Goal: Complete Application Form: Complete application form

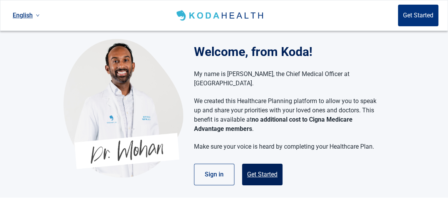
click at [264, 167] on button "Get Started" at bounding box center [262, 174] width 40 height 22
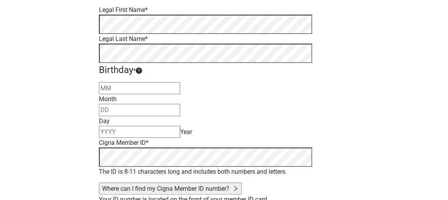
scroll to position [116, 0]
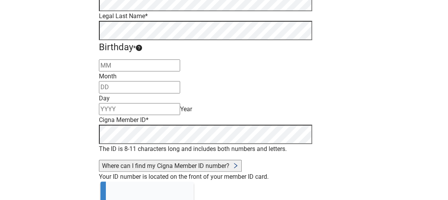
click at [165, 71] on input "Month" at bounding box center [139, 65] width 81 height 12
type input "10"
type input "05"
click at [180, 105] on input "1971" at bounding box center [139, 109] width 81 height 12
type input "1972"
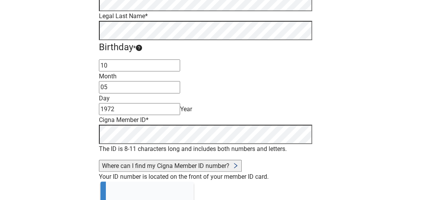
click at [386, 152] on div "Have Questions about Healthcare Planning? Learn More Here English Sign in Check…" at bounding box center [224, 80] width 448 height 392
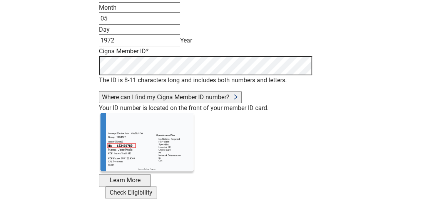
scroll to position [190, 0]
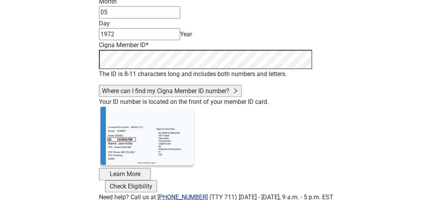
click at [154, 181] on div "Check Eligibility" at bounding box center [131, 186] width 46 height 10
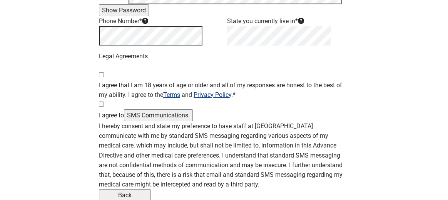
scroll to position [113, 0]
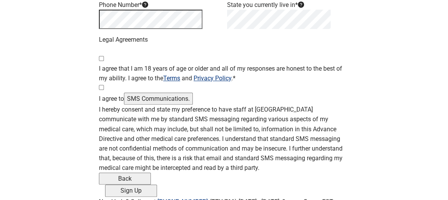
scroll to position [191, 0]
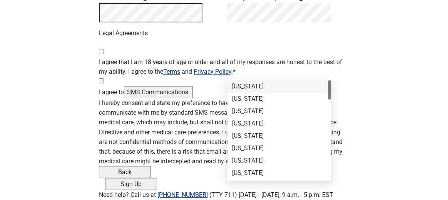
click at [262, 82] on div "[US_STATE]" at bounding box center [279, 86] width 94 height 8
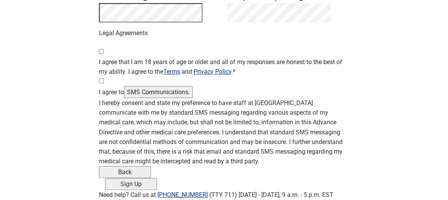
click at [104, 54] on input "I agree that I am 18 years of age or older and all of my responses are honest t…" at bounding box center [101, 51] width 5 height 5
checkbox input "true"
click at [104, 83] on input "I agree to SMS Communications." at bounding box center [101, 80] width 5 height 5
checkbox input "true"
click at [154, 179] on div "Sign Up" at bounding box center [131, 184] width 46 height 10
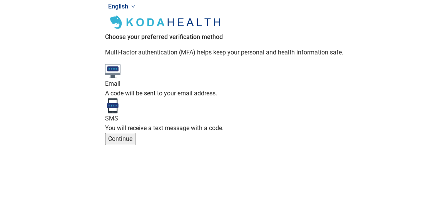
click at [238, 126] on main "Choose your preferred verification method Multi-factor authentication (MFA) hel…" at bounding box center [224, 79] width 238 height 132
click at [256, 123] on div "You will receive a text message with a code." at bounding box center [224, 128] width 238 height 10
click at [0, 0] on input "SMS You will receive a text message with a code." at bounding box center [0, 0] width 0 height 0
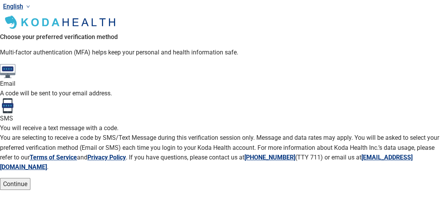
click at [27, 179] on div "Continue" at bounding box center [15, 184] width 24 height 10
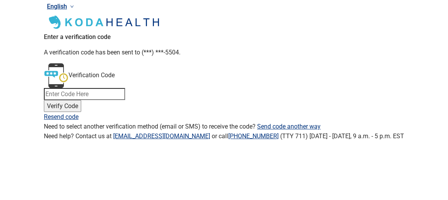
click at [125, 88] on input "Verification Code" at bounding box center [84, 94] width 81 height 12
type input "272425"
click at [81, 100] on button "Verify Code" at bounding box center [62, 106] width 37 height 12
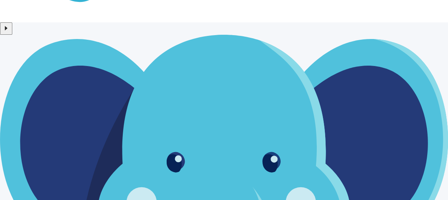
scroll to position [94, 0]
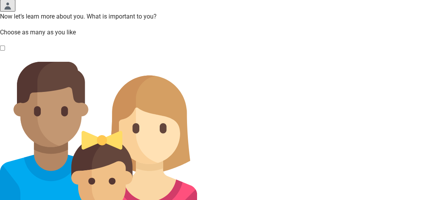
scroll to position [77, 0]
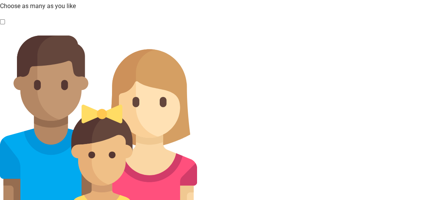
click at [5, 24] on input "Family" at bounding box center [2, 21] width 5 height 5
checkbox input "true"
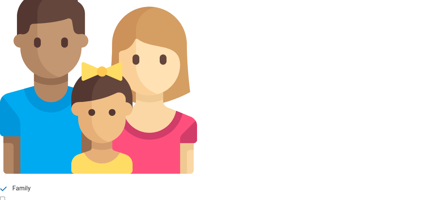
scroll to position [131, 0]
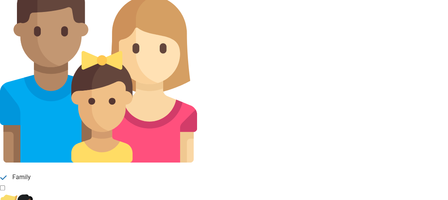
checkbox input "true"
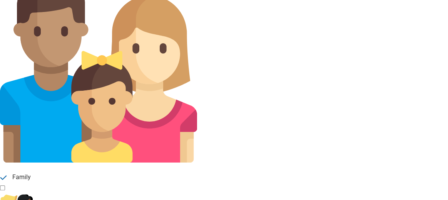
checkbox input "true"
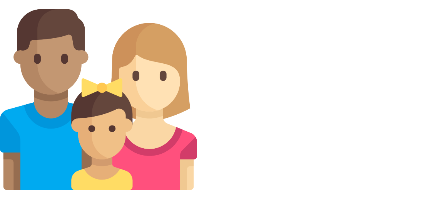
scroll to position [54, 0]
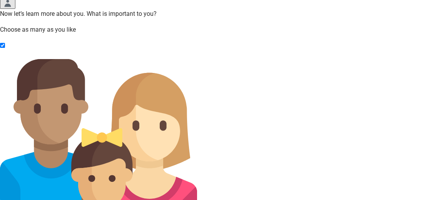
drag, startPoint x: 235, startPoint y: 131, endPoint x: 239, endPoint y: 128, distance: 5.2
checkbox input "true"
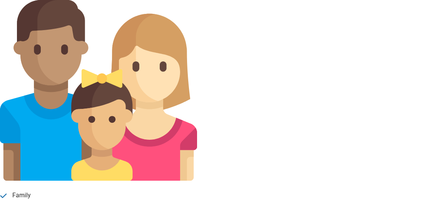
scroll to position [131, 0]
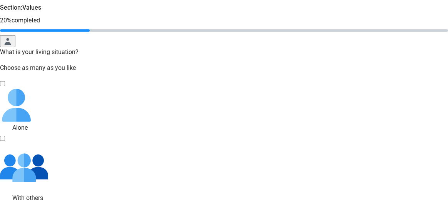
scroll to position [39, 0]
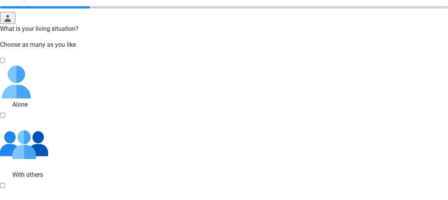
click at [195, 137] on div "With Others, checkbox, not checked" at bounding box center [224, 144] width 448 height 48
click at [5, 117] on input "With others" at bounding box center [2, 114] width 5 height 5
checkbox input "true"
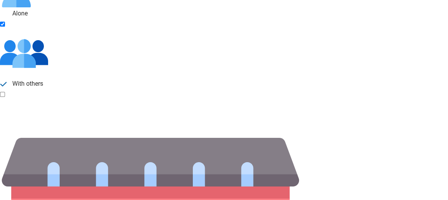
scroll to position [137, 0]
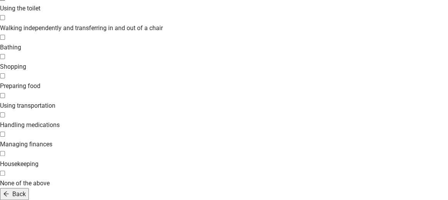
scroll to position [222, 0]
click at [99, 139] on div "Managing finances, checkbox, not selected" at bounding box center [224, 139] width 448 height 0
click at [5, 131] on input "Managing finances" at bounding box center [2, 133] width 5 height 5
checkbox input "true"
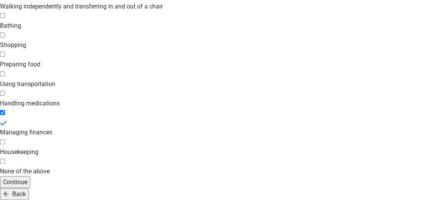
click at [30, 176] on button "Continue" at bounding box center [15, 182] width 30 height 12
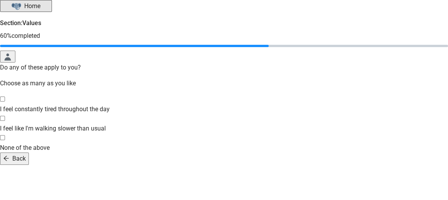
click at [102, 104] on div "I feel constantly tired throughout the day, checkbox, not selected" at bounding box center [224, 104] width 448 height 0
click at [5, 101] on input "I feel constantly tired throughout the day" at bounding box center [2, 98] width 5 height 5
checkbox input "true"
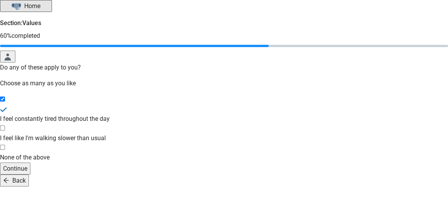
click at [30, 174] on button "Continue" at bounding box center [15, 168] width 30 height 12
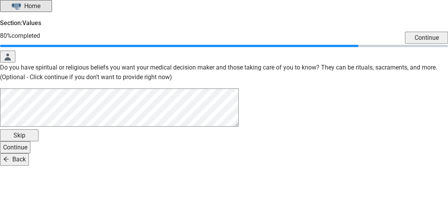
scroll to position [32, 0]
click at [30, 153] on button "Continue" at bounding box center [15, 147] width 30 height 12
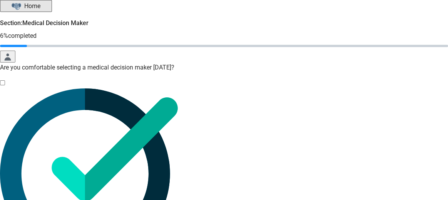
click at [113, 142] on img "Yes, checkbox, not checked" at bounding box center [89, 173] width 178 height 170
click at [5, 85] on input "Yes" at bounding box center [2, 82] width 5 height 5
checkbox input "true"
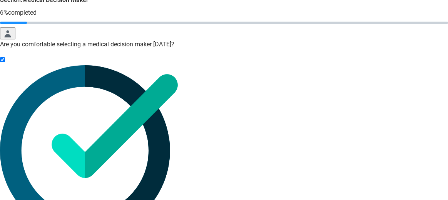
scroll to position [29, 0]
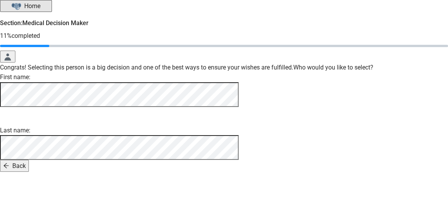
scroll to position [102, 0]
click at [27, 170] on div "Continue" at bounding box center [15, 166] width 24 height 10
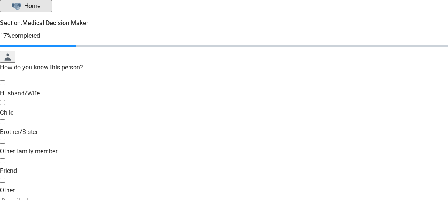
click at [99, 107] on div "Child, checkbox, not selected" at bounding box center [224, 107] width 448 height 0
click at [5, 105] on input "Child" at bounding box center [2, 102] width 5 height 5
checkbox input "true"
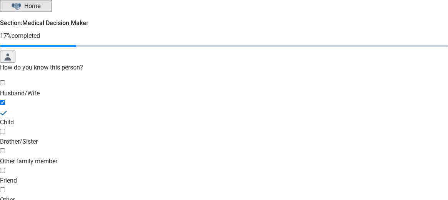
click at [262, 153] on div "Husband/Wife Child Brother/Sister Other family member Friend Other" at bounding box center [224, 147] width 448 height 138
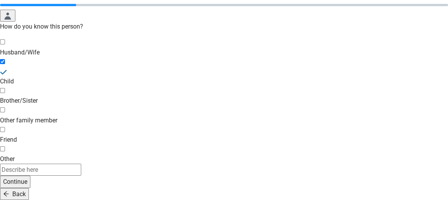
scroll to position [77, 0]
click at [27, 186] on div "Continue" at bounding box center [15, 181] width 24 height 10
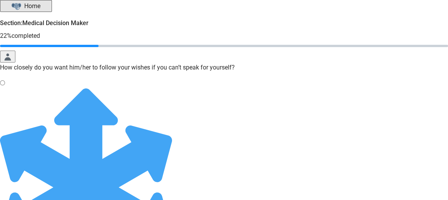
radio input "true"
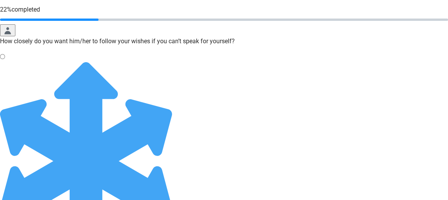
scroll to position [37, 0]
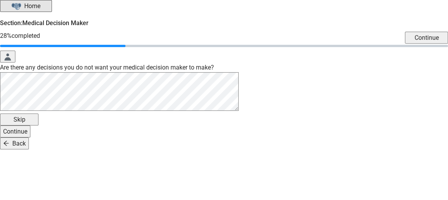
scroll to position [33, 0]
click at [35, 124] on div "Skip" at bounding box center [19, 119] width 32 height 10
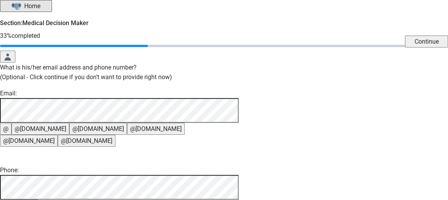
click at [185, 134] on button "@[DOMAIN_NAME]" at bounding box center [156, 128] width 58 height 12
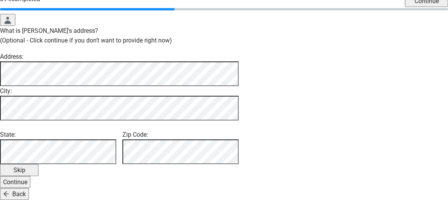
scroll to position [100, 0]
click at [27, 177] on div "Continue" at bounding box center [15, 182] width 24 height 10
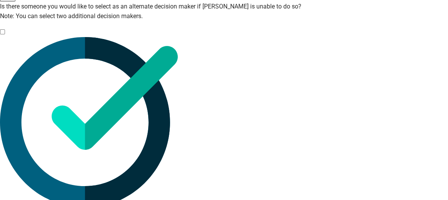
scroll to position [62, 0]
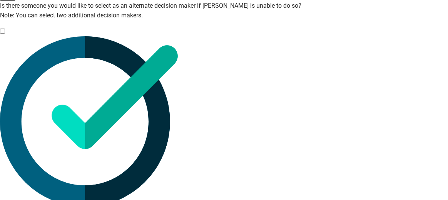
click at [114, 129] on div "Yes, checkbox, not checked" at bounding box center [224, 121] width 448 height 170
click at [5, 34] on input "Yes" at bounding box center [2, 31] width 5 height 5
checkbox input "true"
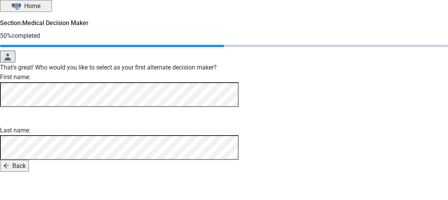
scroll to position [79, 0]
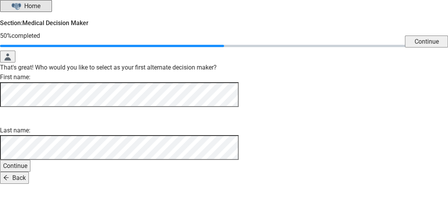
click at [27, 170] on div "Continue" at bounding box center [15, 166] width 24 height 10
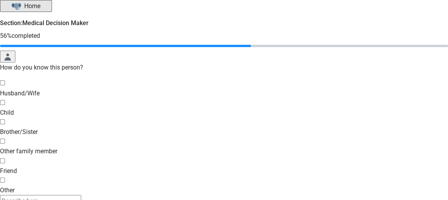
click at [97, 107] on div "Child, checkbox, not selected" at bounding box center [224, 107] width 448 height 0
click at [5, 105] on input "Child" at bounding box center [2, 102] width 5 height 5
checkbox input "true"
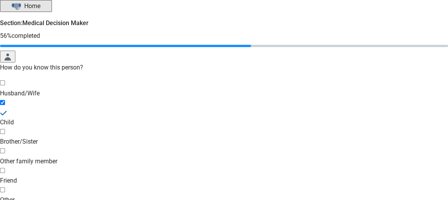
click at [214, 137] on div "Husband/Wife Child Brother/Sister Other family member Friend Other" at bounding box center [224, 147] width 448 height 138
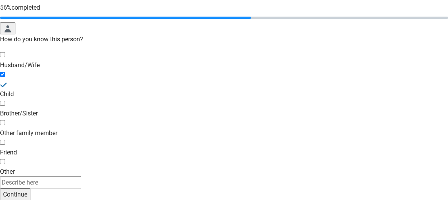
scroll to position [88, 0]
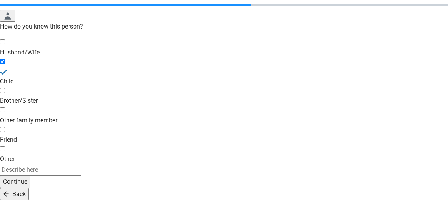
click at [27, 176] on div "Continue" at bounding box center [15, 181] width 24 height 10
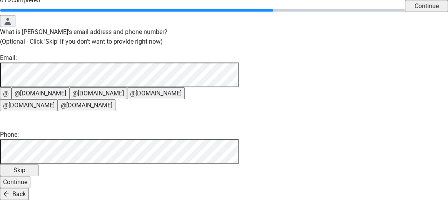
scroll to position [126, 0]
click at [69, 87] on button "@[DOMAIN_NAME]" at bounding box center [41, 93] width 58 height 12
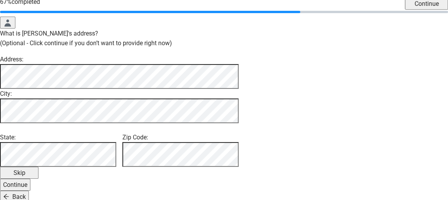
scroll to position [77, 0]
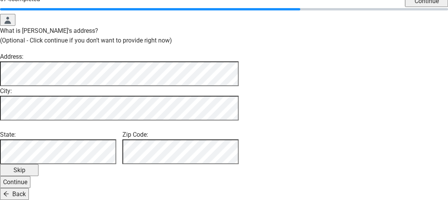
click at [29, 188] on button "Back" at bounding box center [14, 194] width 29 height 12
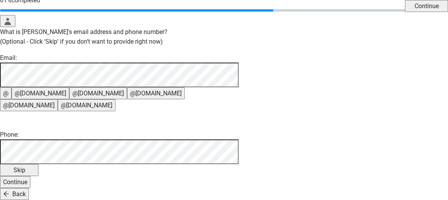
scroll to position [126, 0]
click at [27, 177] on div "Continue" at bounding box center [15, 182] width 24 height 10
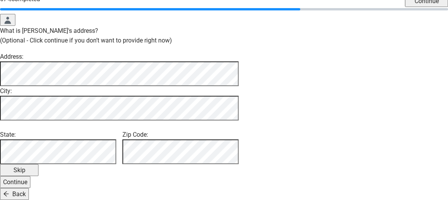
scroll to position [100, 0]
click at [39, 171] on button "Skip" at bounding box center [19, 170] width 39 height 12
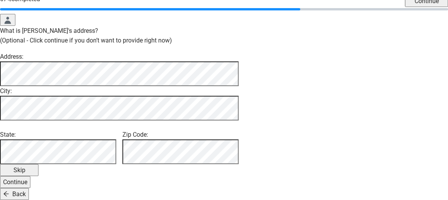
scroll to position [100, 0]
click at [35, 169] on div "Skip" at bounding box center [19, 170] width 32 height 10
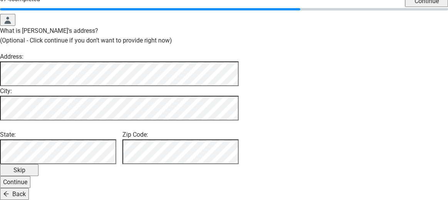
scroll to position [100, 0]
click at [26, 189] on div "Back" at bounding box center [14, 194] width 23 height 10
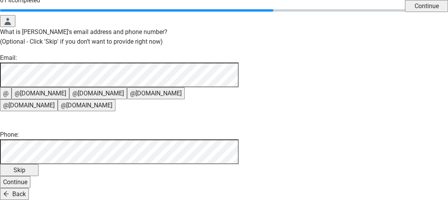
scroll to position [126, 0]
click at [26, 189] on div "Back" at bounding box center [14, 194] width 23 height 10
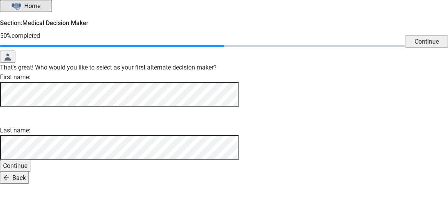
scroll to position [79, 0]
click at [26, 182] on div "Back" at bounding box center [14, 178] width 23 height 10
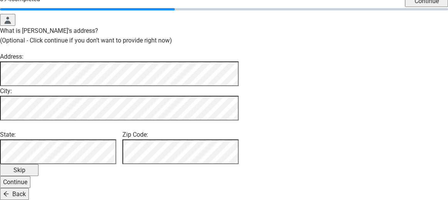
scroll to position [100, 0]
click at [26, 189] on div "Back" at bounding box center [14, 194] width 23 height 10
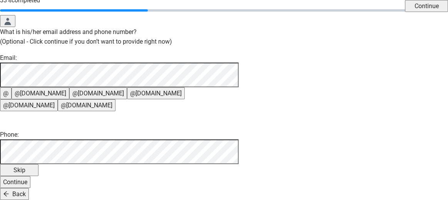
scroll to position [126, 0]
click at [27, 177] on div "Continue" at bounding box center [15, 182] width 24 height 10
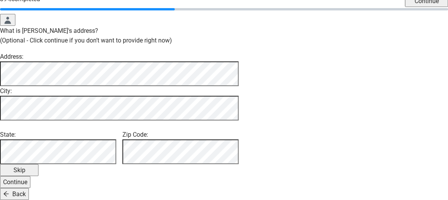
scroll to position [100, 0]
click at [27, 177] on div "Continue" at bounding box center [15, 182] width 24 height 10
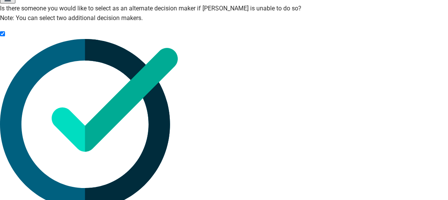
scroll to position [62, 0]
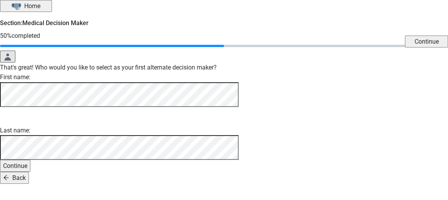
scroll to position [79, 0]
click at [27, 169] on div "Continue" at bounding box center [15, 166] width 24 height 10
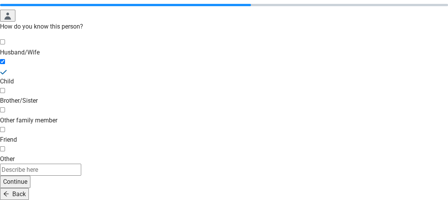
scroll to position [88, 0]
click at [27, 176] on div "Continue" at bounding box center [15, 181] width 24 height 10
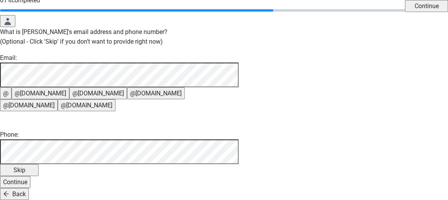
scroll to position [126, 0]
click at [27, 177] on div "Continue" at bounding box center [15, 182] width 24 height 10
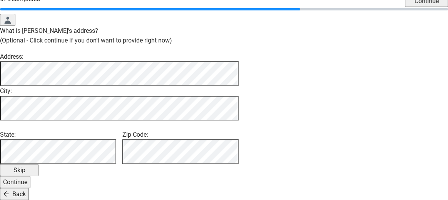
scroll to position [100, 0]
click at [30, 177] on button "Continue" at bounding box center [15, 182] width 30 height 12
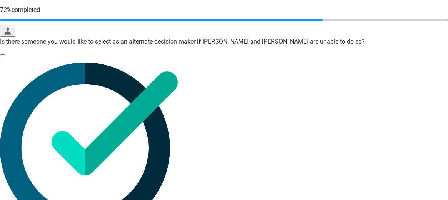
scroll to position [49, 0]
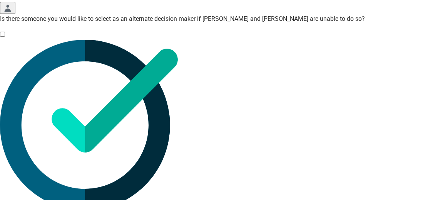
checkbox input "true"
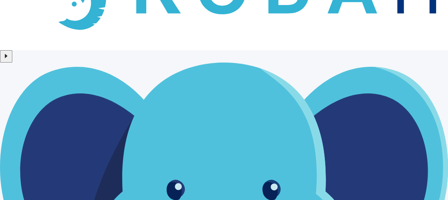
scroll to position [126, 0]
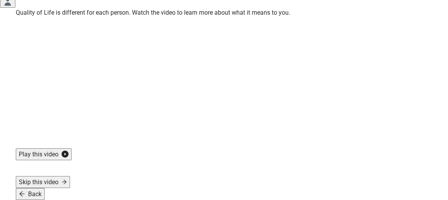
scroll to position [72, 0]
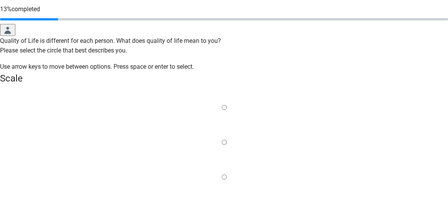
scroll to position [27, 0]
drag, startPoint x: 114, startPoint y: 119, endPoint x: 116, endPoint y: 112, distance: 8.2
click at [222, 112] on label "Main content" at bounding box center [224, 108] width 5 height 10
click at [222, 110] on input "Quality of life scale: 0 out of 100. Living through anything no matter what" at bounding box center [224, 107] width 5 height 5
click at [222, 172] on label "Main content" at bounding box center [224, 177] width 5 height 10
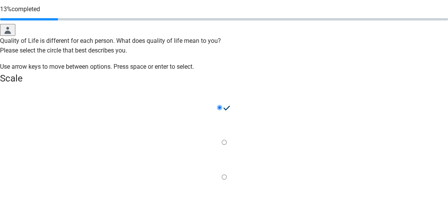
click at [222, 174] on input "Quality of life scale: 50 out of 100. Balance of the two" at bounding box center [224, 176] width 5 height 5
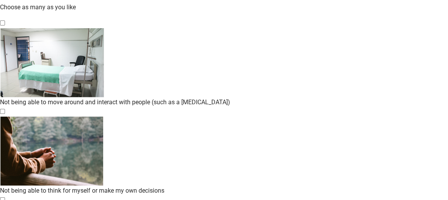
scroll to position [77, 0]
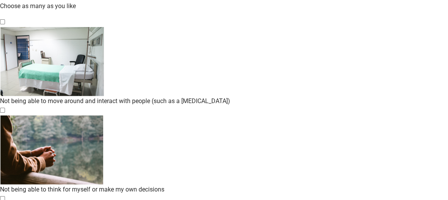
click at [102, 58] on div "Not being able to move around and interact with people (such as a coma), checkb…" at bounding box center [224, 61] width 448 height 69
click at [5, 24] on input "Not being able to move around and interact with people (such as a [MEDICAL_DATA…" at bounding box center [2, 21] width 5 height 5
checkbox input "true"
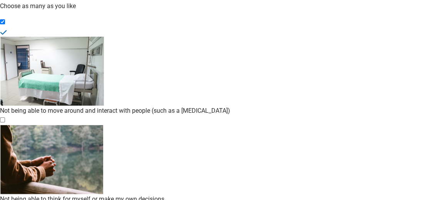
click at [97, 125] on div "Not being able to think for myself or make my own decisions, checkbox, not chec…" at bounding box center [224, 125] width 448 height 0
click at [5, 117] on input "Not being able to think for myself or make my own decisions" at bounding box center [2, 119] width 5 height 5
checkbox input "true"
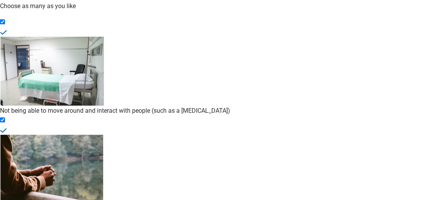
checkbox input "true"
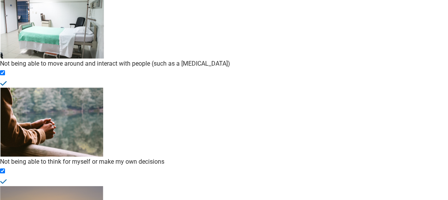
scroll to position [154, 0]
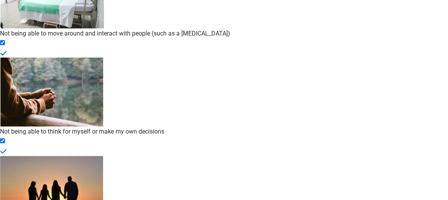
checkbox input "true"
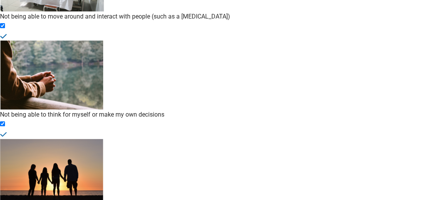
scroll to position [180, 0]
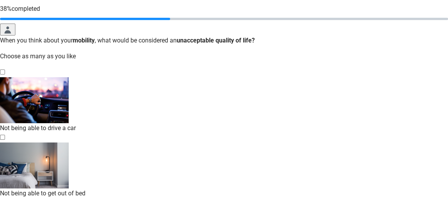
scroll to position [39, 0]
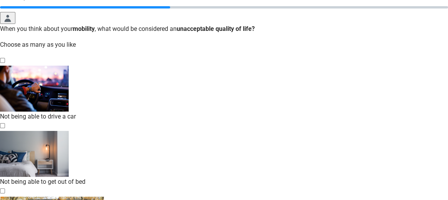
click at [92, 100] on div "Not being able to drive a car" at bounding box center [224, 92] width 448 height 55
click at [5, 63] on input "Not being able to drive a car" at bounding box center [2, 60] width 5 height 5
checkbox input "true"
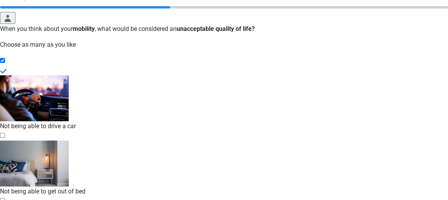
click at [98, 140] on div "Not being able to get out of bed, checkbox, not checked" at bounding box center [224, 140] width 448 height 0
click at [5, 138] on input "Not being able to get out of bed" at bounding box center [2, 135] width 5 height 5
checkbox input "true"
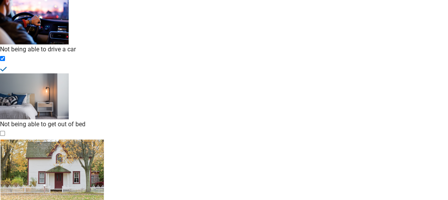
scroll to position [116, 0]
click at [100, 138] on div "Not being able to live on my own, checkbox, not checked" at bounding box center [224, 138] width 448 height 0
click at [5, 130] on input "Not being able to live on my own" at bounding box center [2, 132] width 5 height 5
checkbox input "true"
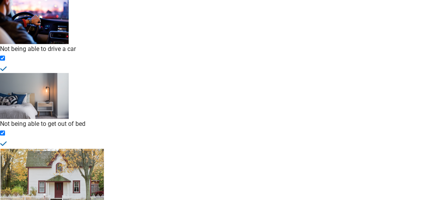
checkbox input "true"
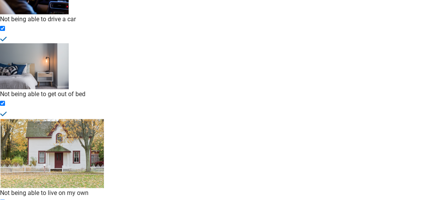
scroll to position [180, 0]
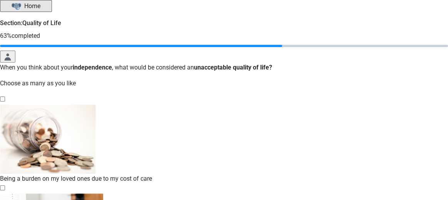
click at [98, 146] on div "Being a burden on my loved ones due to my cost of care, checkbox, not checked" at bounding box center [224, 138] width 448 height 69
click at [5, 101] on input "Being a burden on my loved ones due to my cost of care" at bounding box center [2, 98] width 5 height 5
checkbox input "true"
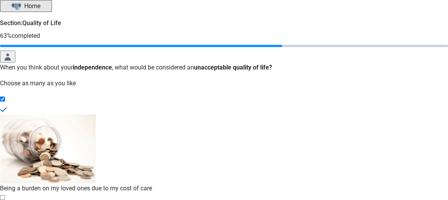
scroll to position [39, 0]
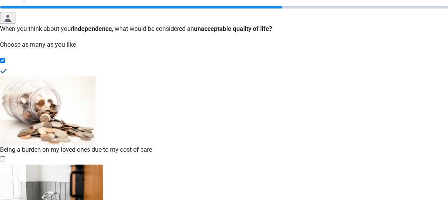
click at [95, 164] on div "Not being able to eat, bathe, or care for myself, checkbox, not checked" at bounding box center [224, 164] width 448 height 0
click at [5, 156] on input "Not being able to eat, bathe, or care for myself" at bounding box center [2, 158] width 5 height 5
checkbox input "true"
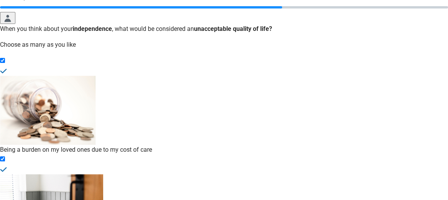
scroll to position [77, 0]
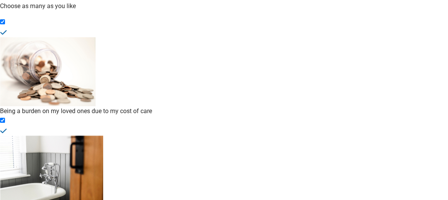
checkbox input "true"
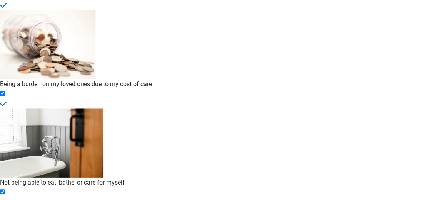
scroll to position [154, 0]
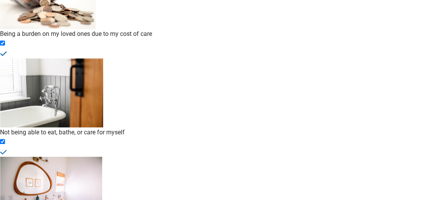
checkbox input "true"
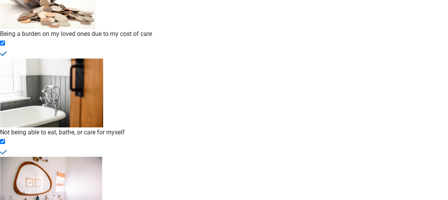
checkbox input "true"
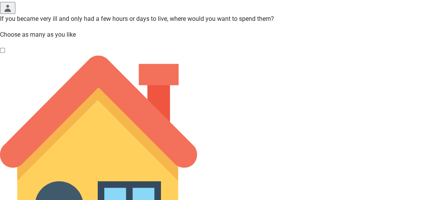
scroll to position [55, 0]
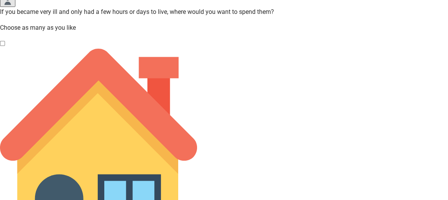
checkbox input "true"
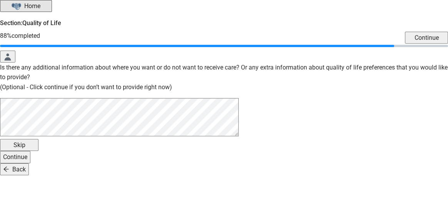
scroll to position [32, 0]
click at [35, 149] on div "Skip" at bounding box center [19, 145] width 32 height 10
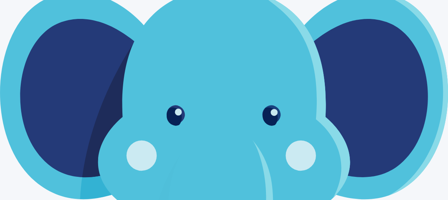
scroll to position [186, 0]
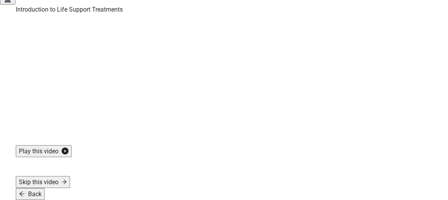
scroll to position [97, 0]
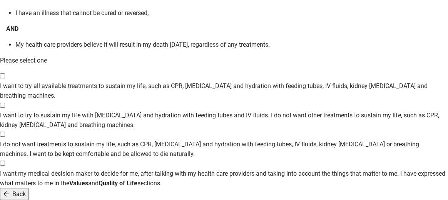
scroll to position [193, 0]
click at [95, 139] on div "I do not want treatments to sustain my life, such as CPR, artificial feeding an…" at bounding box center [224, 139] width 448 height 0
click at [5, 131] on input "I do not want treatments to sustain my life, such as CPR, [MEDICAL_DATA] and hy…" at bounding box center [2, 133] width 5 height 5
checkbox input "true"
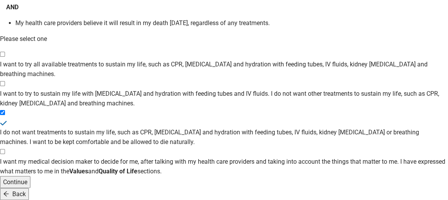
click at [27, 186] on div "Continue" at bounding box center [15, 182] width 24 height 10
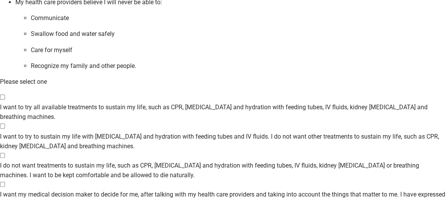
scroll to position [193, 0]
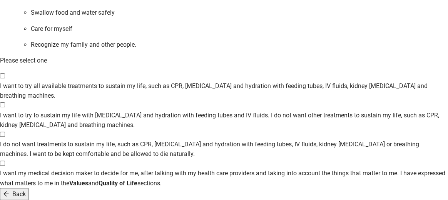
click at [97, 139] on div "I do not want treatments to sustain my life, such as CPR, artificial feeding an…" at bounding box center [224, 139] width 448 height 0
click at [5, 136] on input "I do not want treatments to sustain my life, such as CPR, [MEDICAL_DATA] and hy…" at bounding box center [2, 133] width 5 height 5
checkbox input "true"
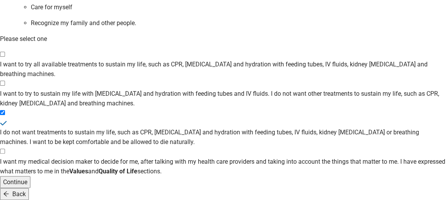
scroll to position [277, 0]
click at [27, 177] on div "Continue" at bounding box center [15, 182] width 24 height 10
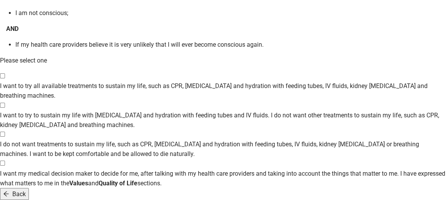
scroll to position [193, 0]
click at [92, 139] on div "I do not want treatments to sustain my life, such as CPR, artificial feeding an…" at bounding box center [224, 139] width 448 height 0
click at [5, 131] on input "I do not want treatments to sustain my life, such as CPR, [MEDICAL_DATA] and hy…" at bounding box center [2, 133] width 5 height 5
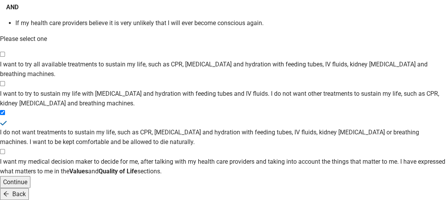
click at [26, 189] on div "Back" at bounding box center [14, 194] width 23 height 10
checkbox input "false"
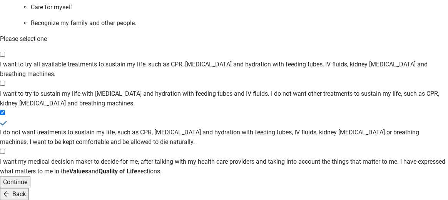
scroll to position [277, 0]
click at [8, 191] on icon "arrow-left" at bounding box center [5, 193] width 5 height 5
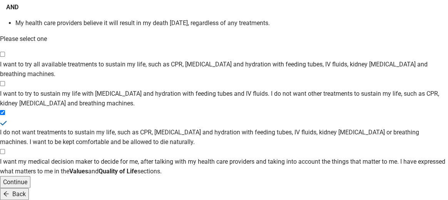
scroll to position [193, 0]
click at [27, 185] on div "Continue" at bounding box center [15, 182] width 24 height 10
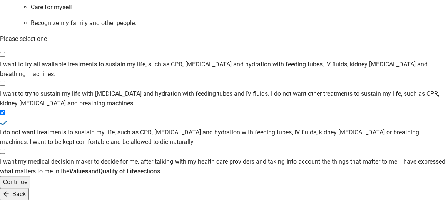
scroll to position [277, 0]
click at [30, 176] on button "Continue" at bounding box center [15, 182] width 30 height 12
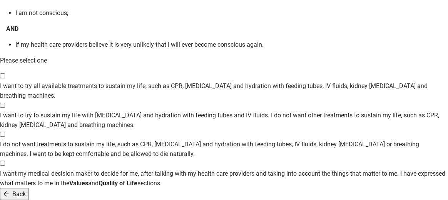
scroll to position [196, 0]
click at [97, 139] on div "I do not want treatments to sustain my life, such as CPR, artificial feeding an…" at bounding box center [224, 139] width 448 height 0
click at [5, 131] on input "I do not want treatments to sustain my life, such as CPR, [MEDICAL_DATA] and hy…" at bounding box center [2, 133] width 5 height 5
checkbox input "true"
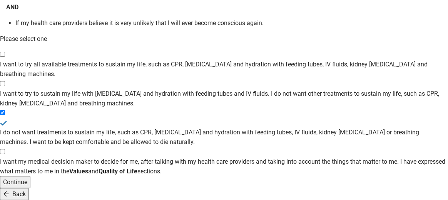
click at [27, 177] on div "Continue" at bounding box center [15, 182] width 24 height 10
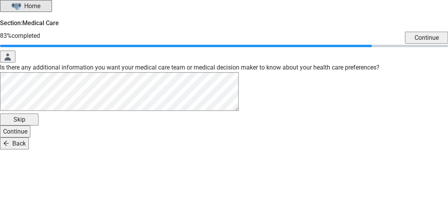
scroll to position [14, 0]
click at [39, 125] on button "Skip" at bounding box center [19, 119] width 39 height 12
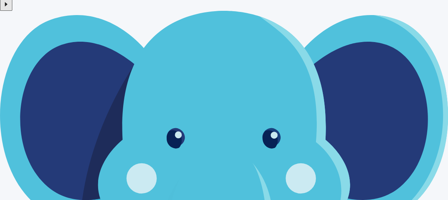
scroll to position [206, 0]
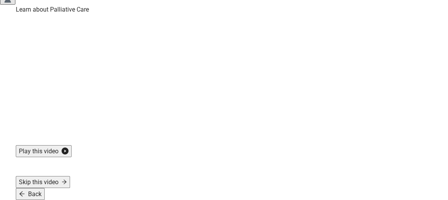
scroll to position [97, 0]
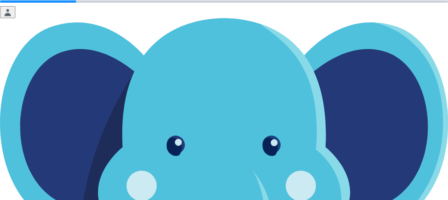
scroll to position [22, 0]
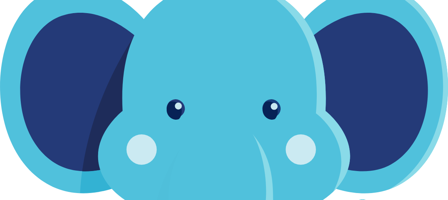
scroll to position [99, 0]
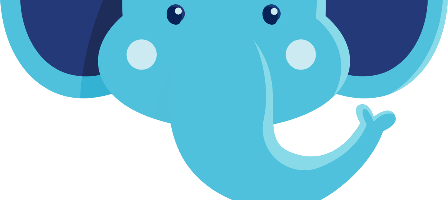
scroll to position [176, 0]
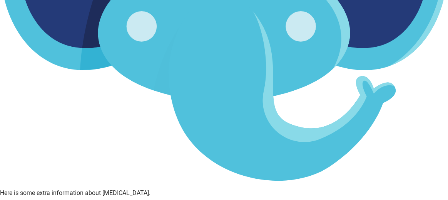
scroll to position [215, 0]
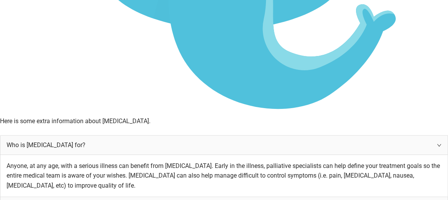
scroll to position [292, 0]
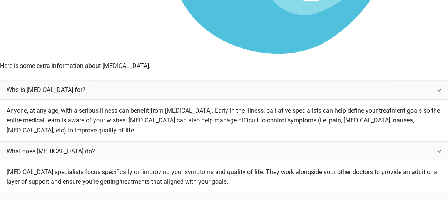
scroll to position [369, 0]
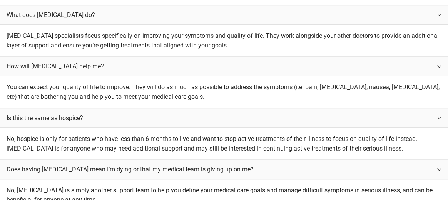
scroll to position [466, 0]
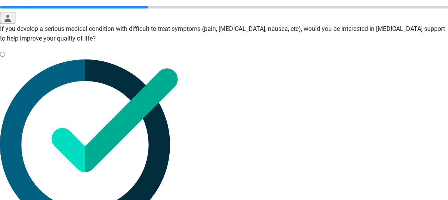
scroll to position [77, 0]
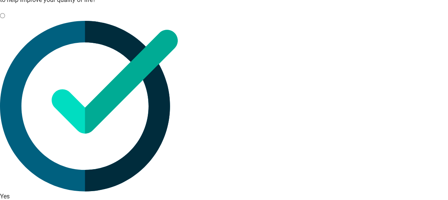
click at [102, 75] on div "Yes, radio button, not checked" at bounding box center [224, 106] width 448 height 170
click at [5, 18] on input "Yes" at bounding box center [2, 15] width 5 height 5
radio input "true"
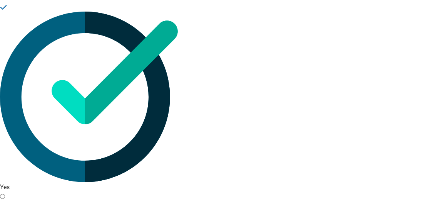
scroll to position [106, 0]
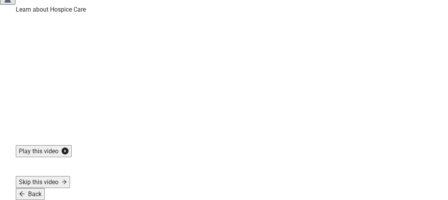
scroll to position [97, 0]
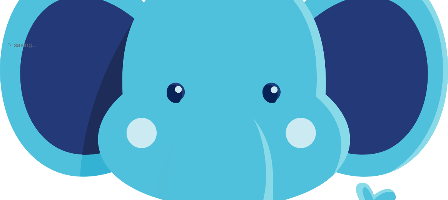
scroll to position [106, 0]
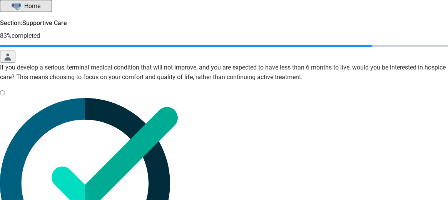
scroll to position [39, 0]
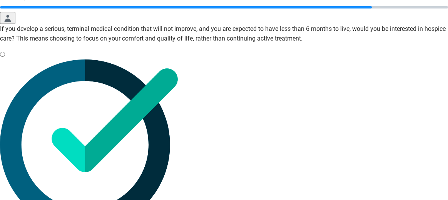
click at [98, 59] on div "Yes, radio button, not checked" at bounding box center [224, 59] width 448 height 0
click at [5, 57] on input "Yes" at bounding box center [2, 54] width 5 height 5
radio input "true"
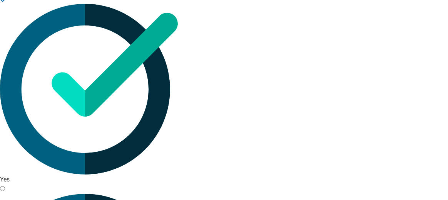
scroll to position [120, 0]
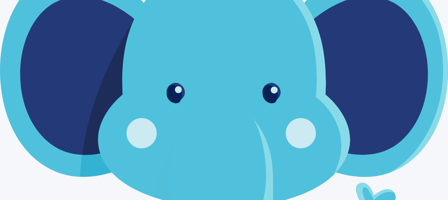
scroll to position [209, 0]
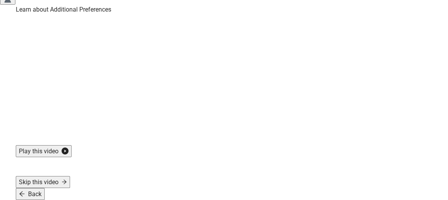
scroll to position [97, 0]
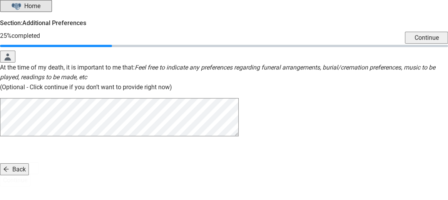
scroll to position [35, 0]
click at [144, 152] on form "Continue At the time of my death, it is important to me that: Feel free to indi…" at bounding box center [224, 118] width 448 height 112
click at [0, 151] on button "Continue" at bounding box center [15, 157] width 30 height 12
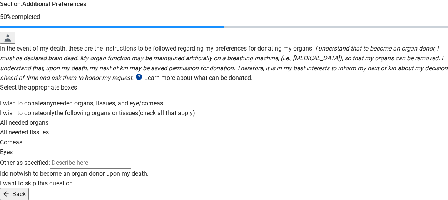
scroll to position [270, 0]
click at [99, 168] on div "Main content" at bounding box center [224, 168] width 448 height 0
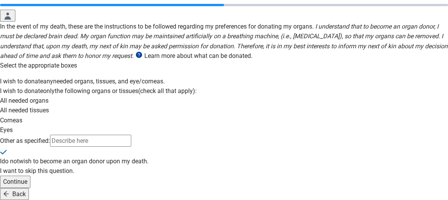
click at [27, 176] on div "Continue" at bounding box center [15, 181] width 24 height 10
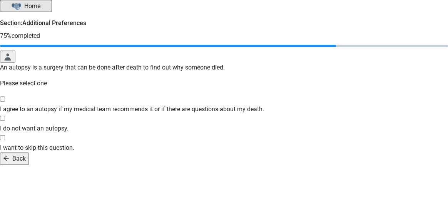
scroll to position [39, 0]
click at [98, 104] on div "I agree to an autopsy if my medical team recommends it or if there are question…" at bounding box center [224, 104] width 448 height 0
click at [5, 98] on input "I agree to an autopsy if my medical team recommends it or if there are question…" at bounding box center [2, 98] width 5 height 5
checkbox input "true"
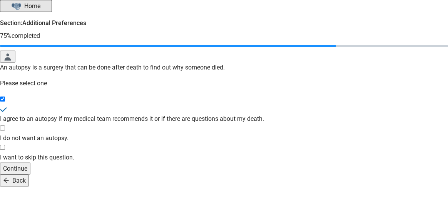
click at [30, 174] on button "Continue" at bounding box center [15, 168] width 30 height 12
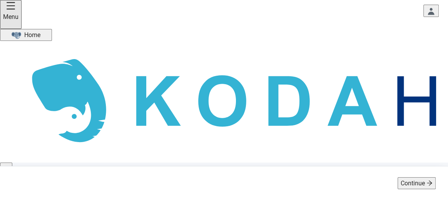
click at [424, 15] on button "Toggle account menu" at bounding box center [431, 11] width 15 height 12
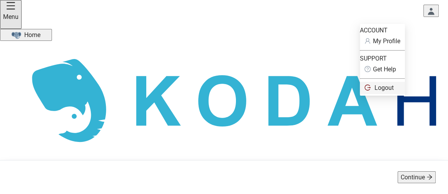
click at [371, 92] on span "Logout" at bounding box center [383, 88] width 36 height 8
